Goal: Information Seeking & Learning: Learn about a topic

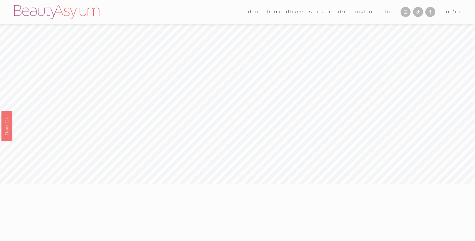
click at [318, 12] on link "Rates" at bounding box center [316, 12] width 15 height 8
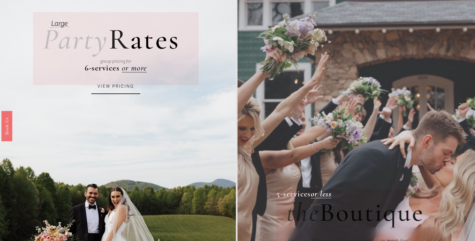
scroll to position [40, 0]
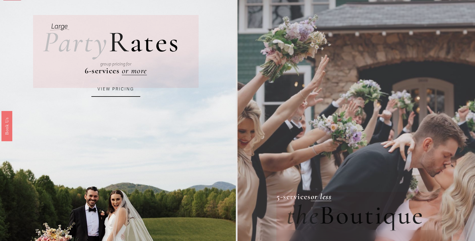
click at [118, 90] on link "VIEW PRICING" at bounding box center [115, 89] width 49 height 15
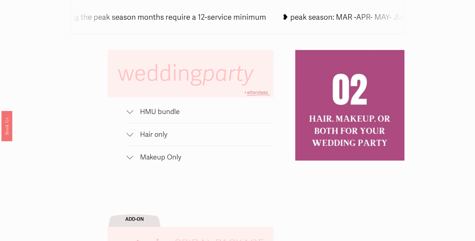
scroll to position [375, 0]
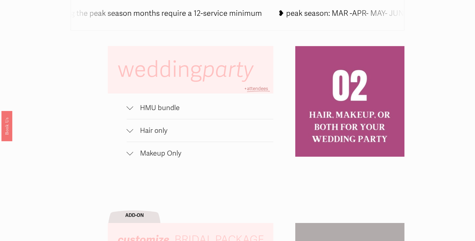
click at [139, 110] on span "HMU bundle" at bounding box center [203, 108] width 140 height 9
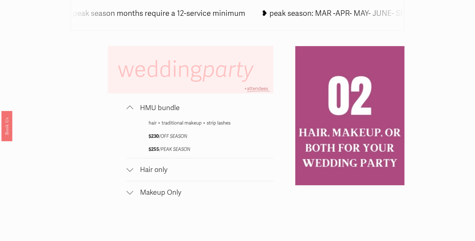
click at [139, 110] on span "HMU bundle" at bounding box center [203, 108] width 140 height 9
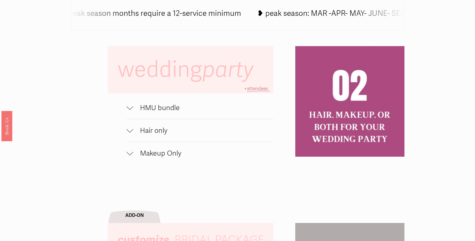
click at [138, 132] on span "Hair only" at bounding box center [203, 130] width 140 height 9
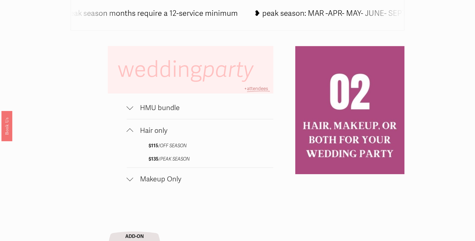
click at [138, 132] on span "Hair only" at bounding box center [203, 130] width 140 height 9
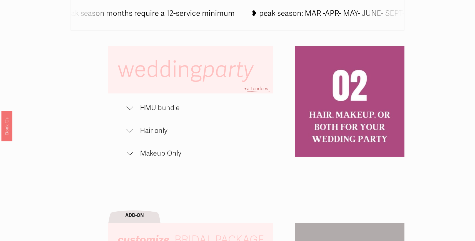
click at [135, 155] on span "Makeup Only" at bounding box center [203, 153] width 140 height 9
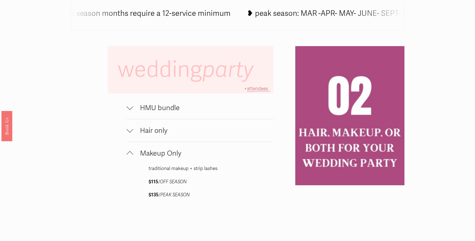
click at [135, 155] on span "Makeup Only" at bounding box center [203, 153] width 140 height 9
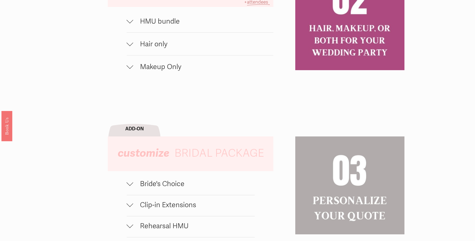
scroll to position [461, 0]
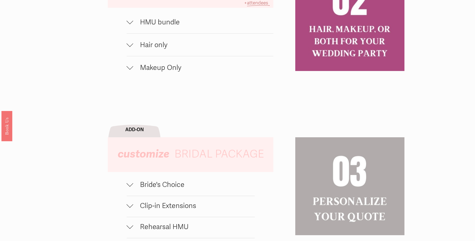
click at [132, 19] on div at bounding box center [130, 22] width 7 height 7
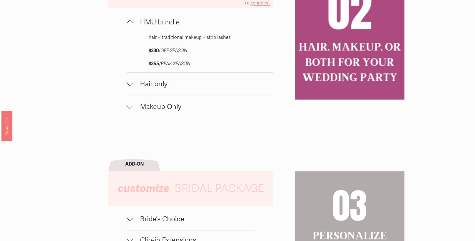
click at [132, 19] on div at bounding box center [130, 22] width 7 height 7
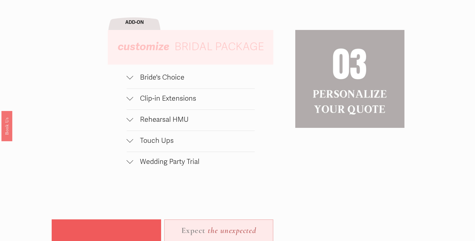
scroll to position [576, 0]
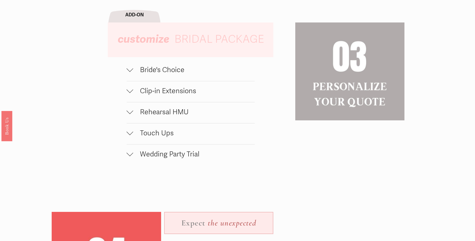
click at [129, 72] on div at bounding box center [130, 70] width 7 height 7
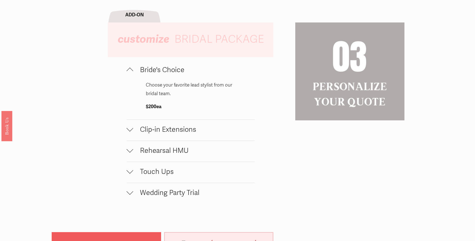
click at [129, 72] on div at bounding box center [130, 71] width 7 height 7
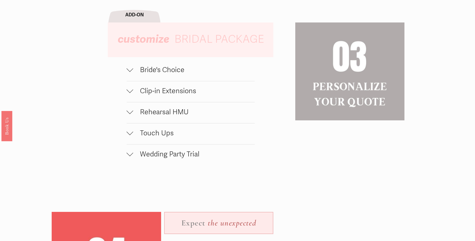
click at [130, 93] on div at bounding box center [130, 91] width 7 height 7
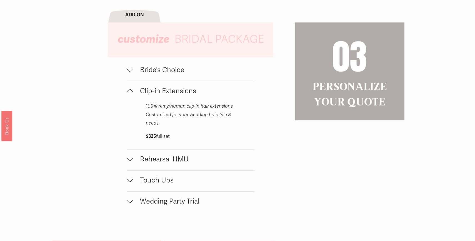
click at [130, 93] on div at bounding box center [130, 92] width 7 height 7
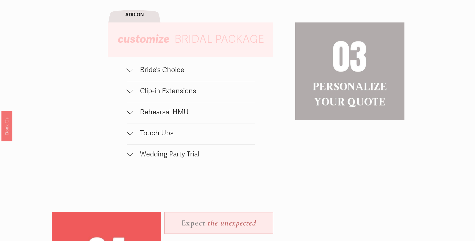
click at [130, 113] on div at bounding box center [130, 111] width 7 height 7
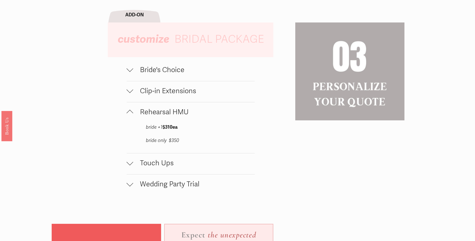
click at [130, 113] on div at bounding box center [130, 113] width 7 height 7
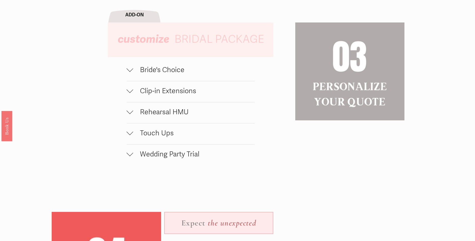
click at [130, 131] on div at bounding box center [130, 132] width 7 height 7
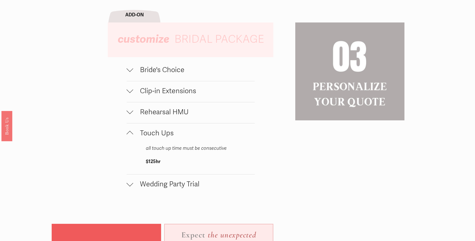
click at [130, 131] on div at bounding box center [130, 133] width 7 height 7
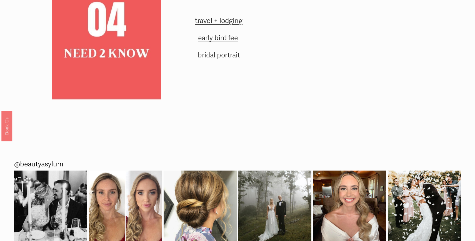
scroll to position [840, 0]
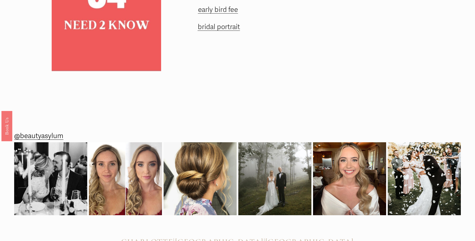
click at [211, 9] on span "early bird fee" at bounding box center [218, 9] width 40 height 9
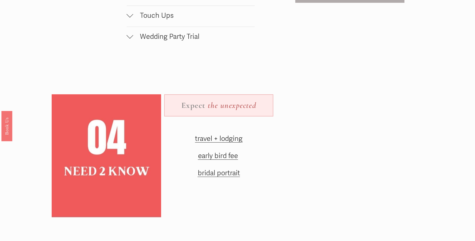
scroll to position [691, 0]
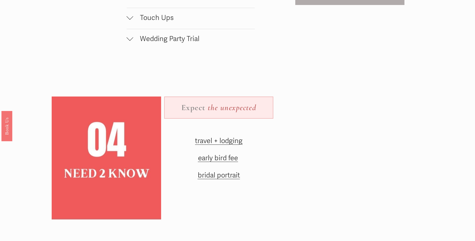
click at [236, 175] on span "bridal portrait" at bounding box center [219, 175] width 42 height 9
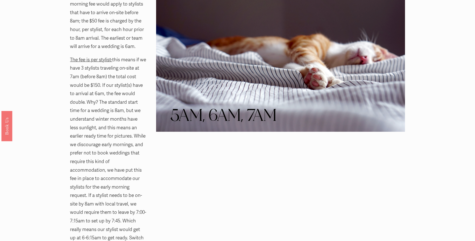
scroll to position [418, 0]
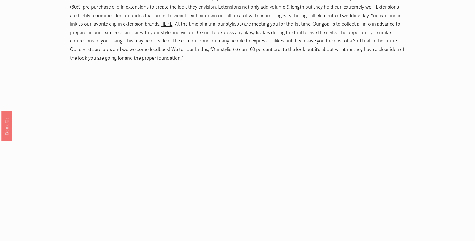
scroll to position [532, 0]
